Goal: Information Seeking & Learning: Check status

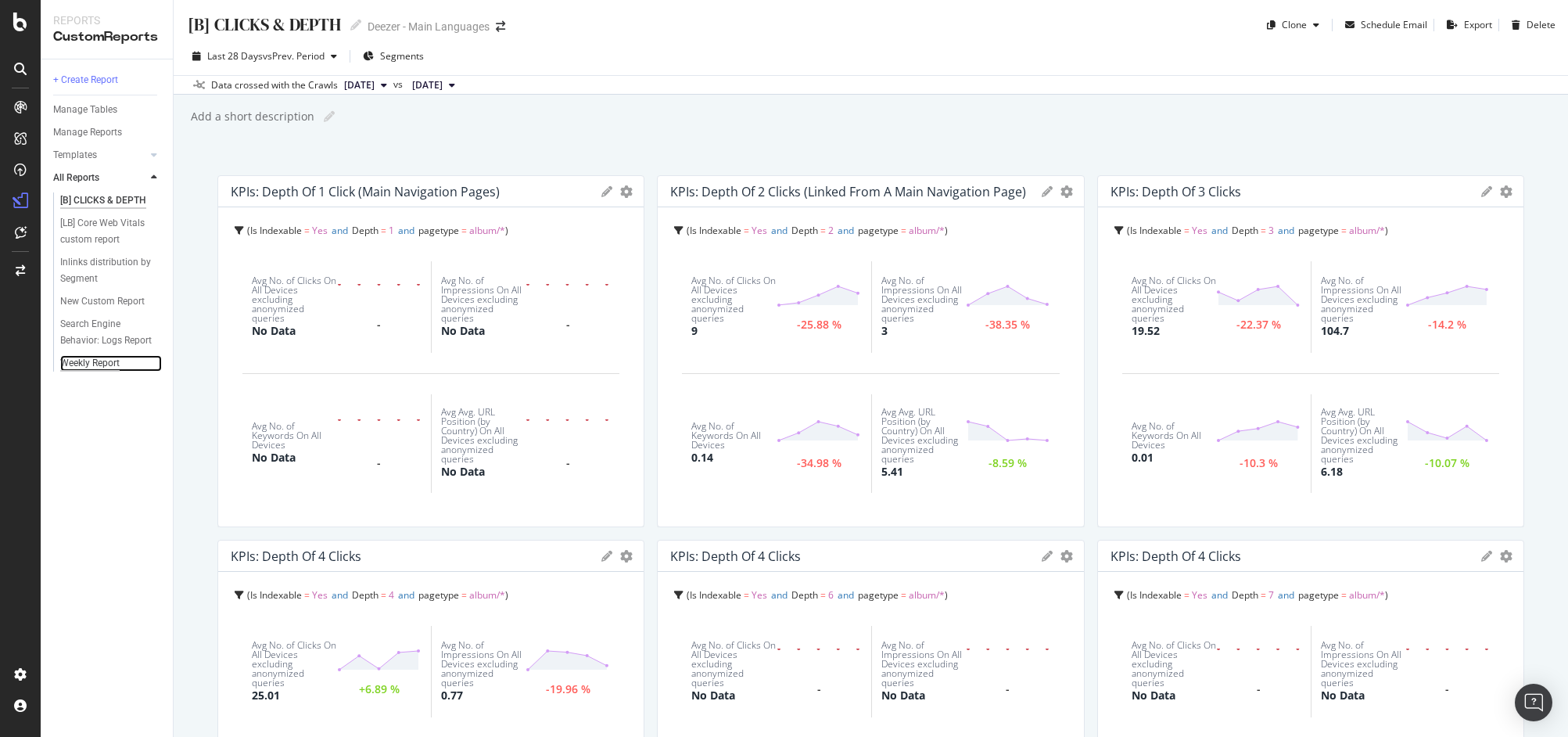
click at [100, 362] on div "Weekly Report" at bounding box center [89, 363] width 60 height 16
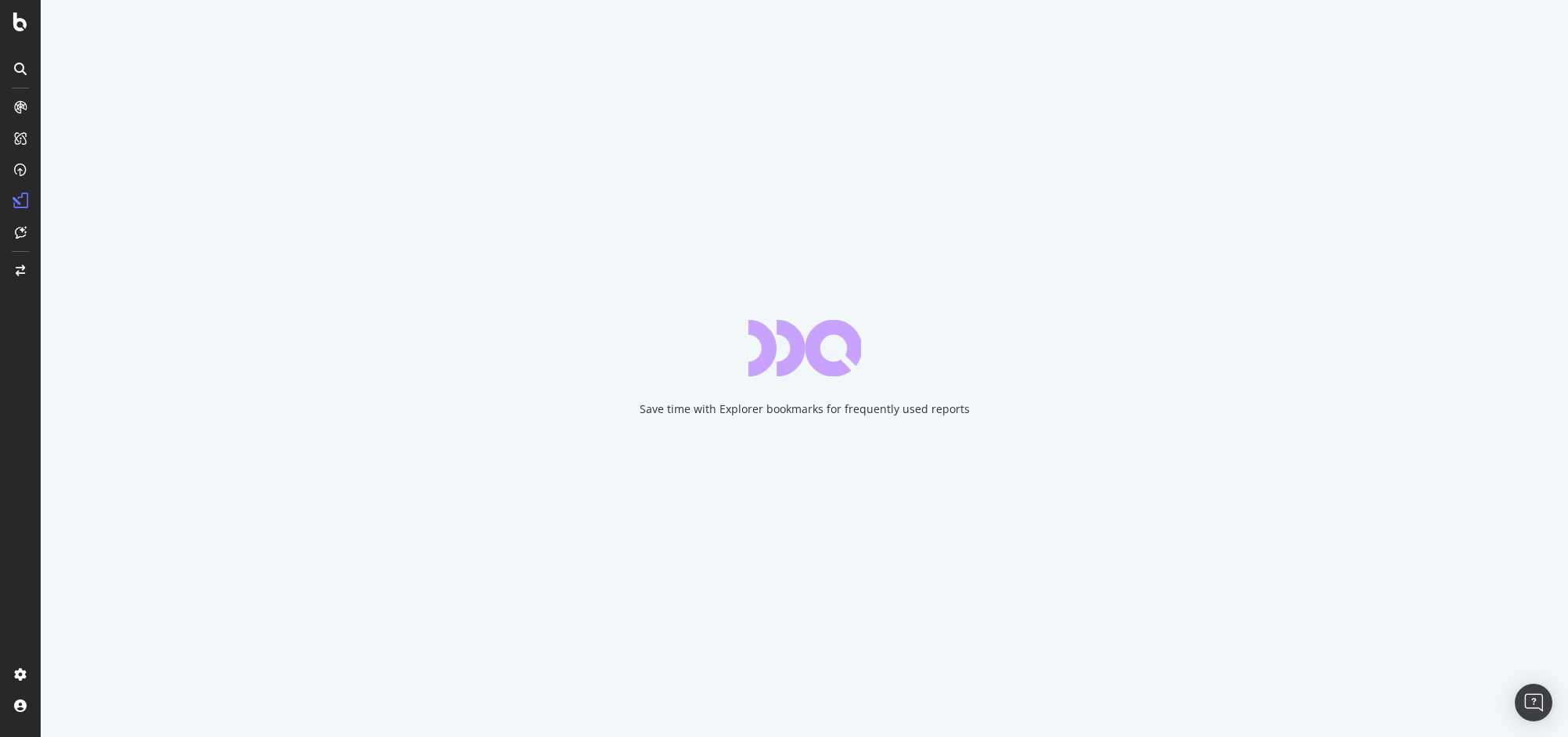
drag, startPoint x: 290, startPoint y: 730, endPoint x: 273, endPoint y: 932, distance: 202.7
click at [273, 736] on html "Save time with Explorer bookmarks for frequently used reports" at bounding box center [784, 368] width 1568 height 737
click at [350, 733] on div "Save time with Explorer bookmarks for frequently used reports" at bounding box center [804, 368] width 1527 height 737
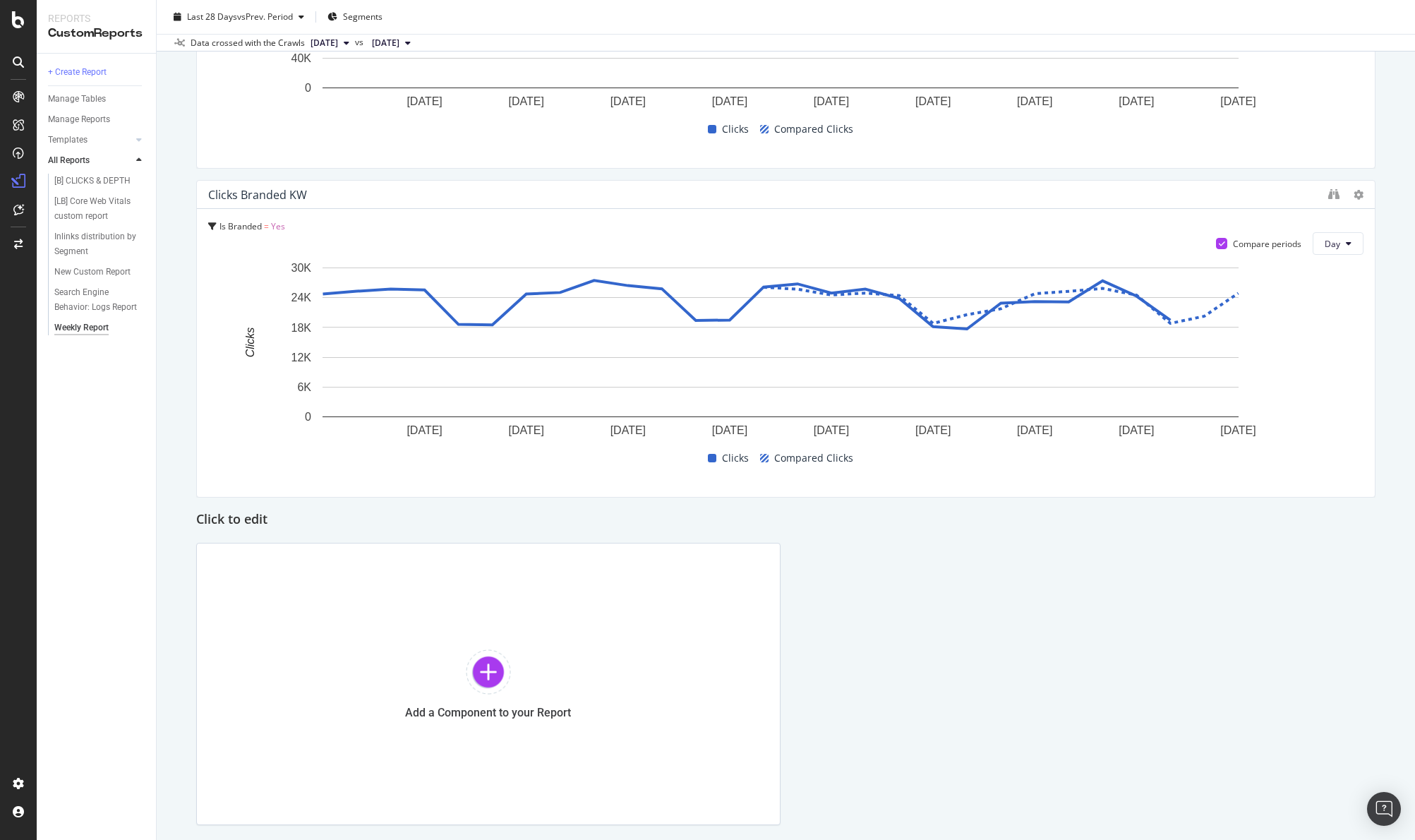
scroll to position [3544, 0]
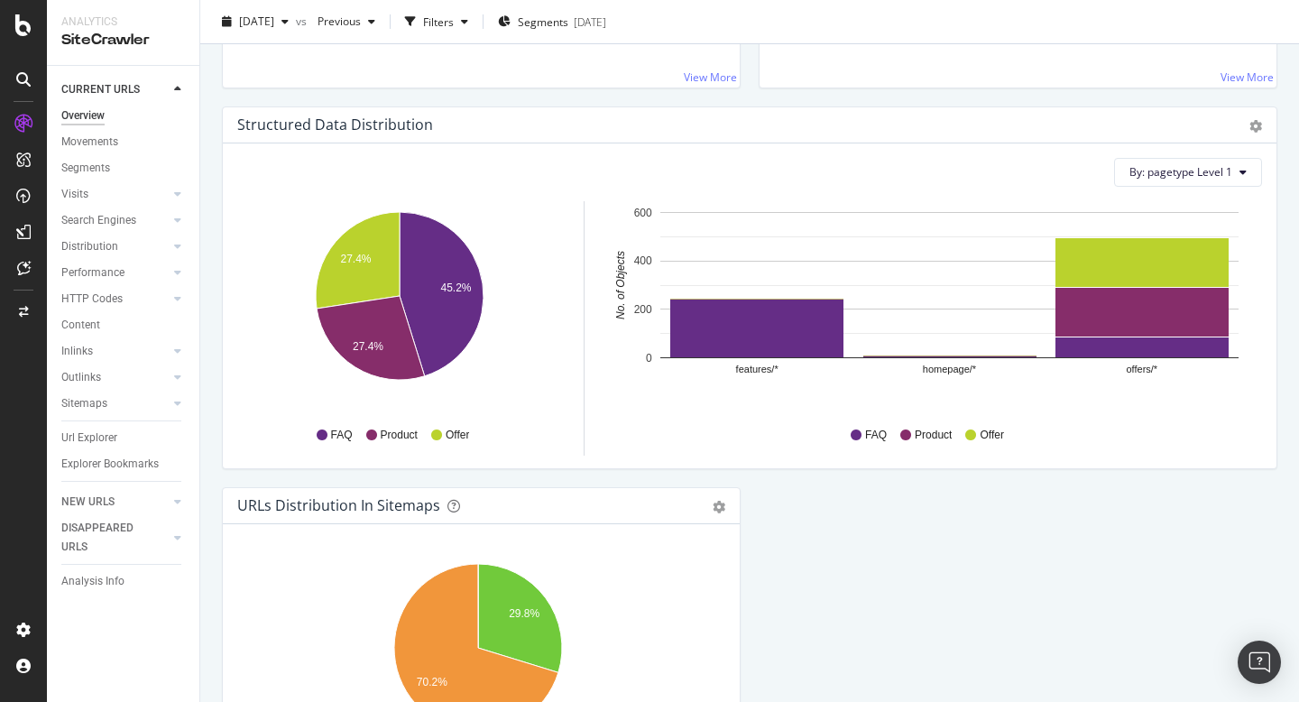
scroll to position [1678, 0]
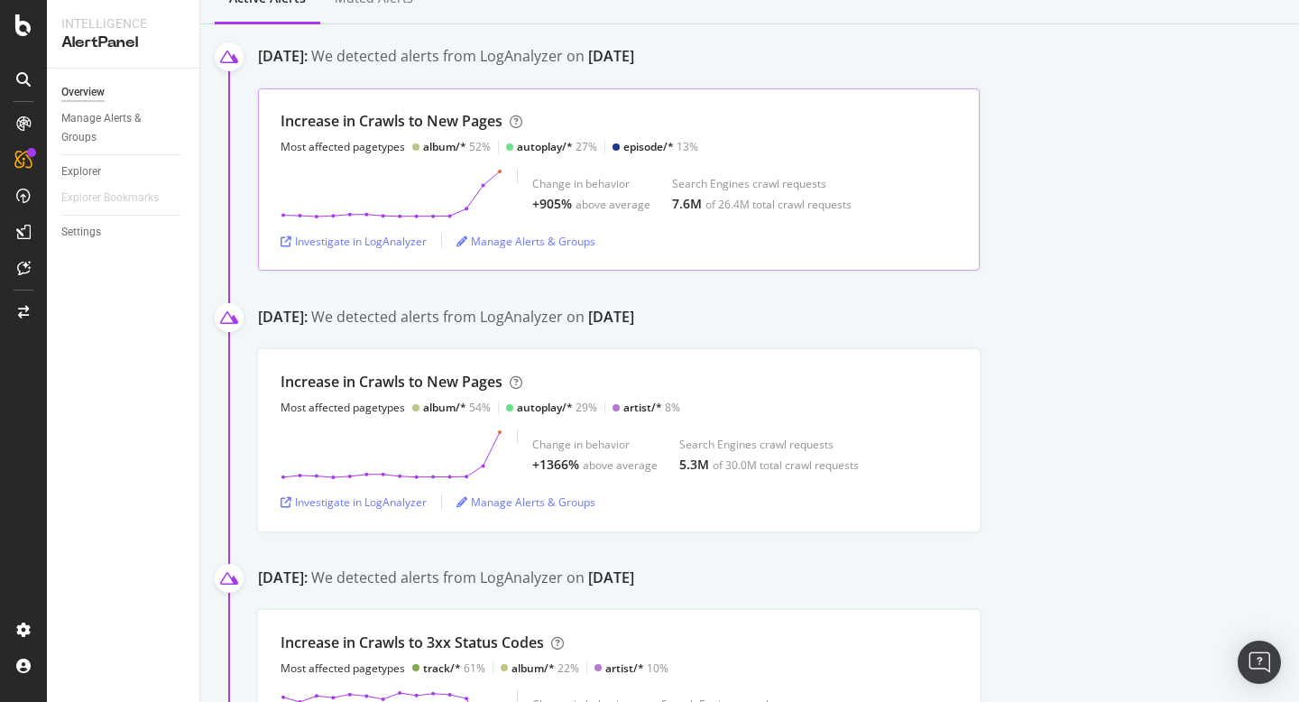
scroll to position [272, 0]
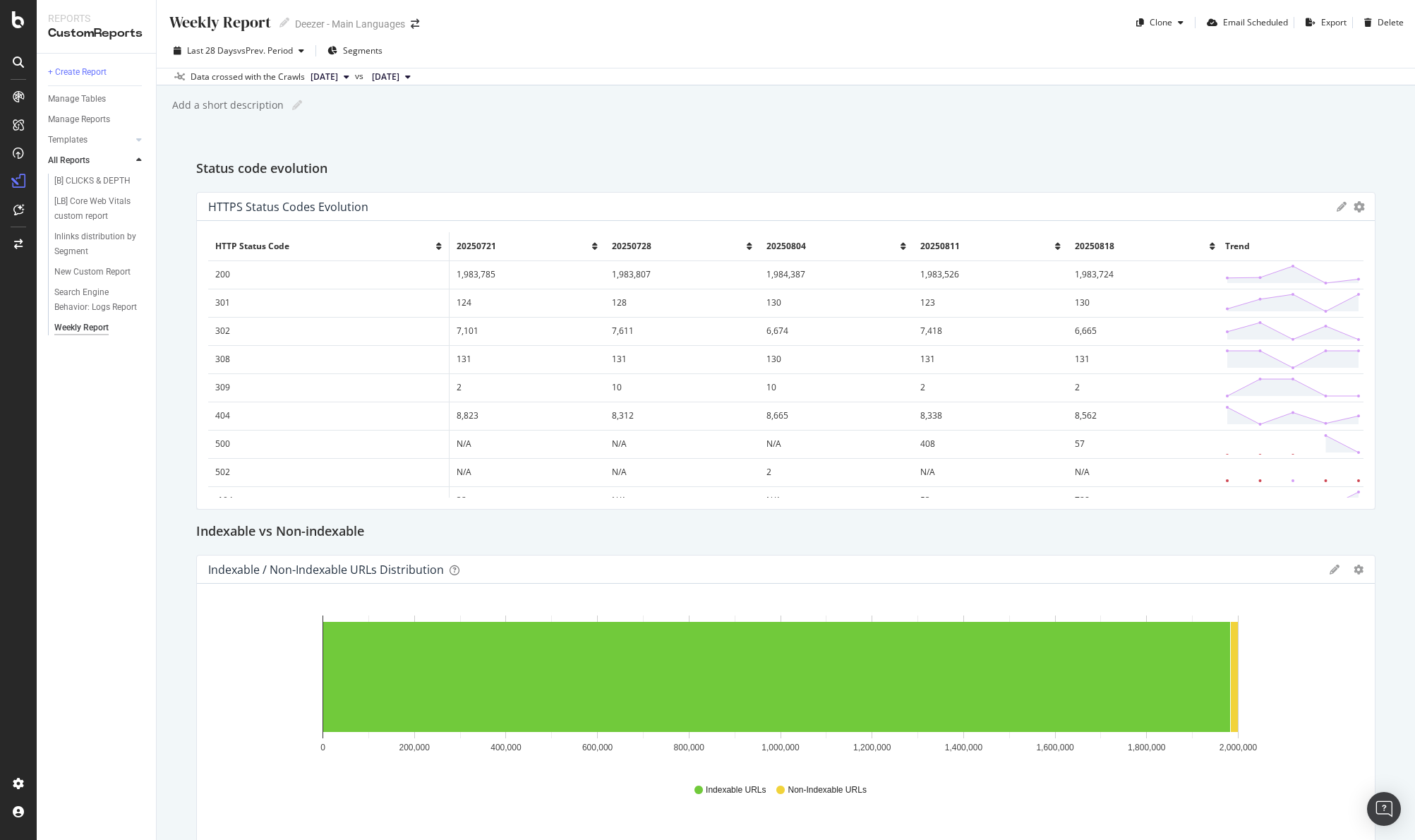
scroll to position [45, 0]
